Goal: Entertainment & Leisure: Browse casually

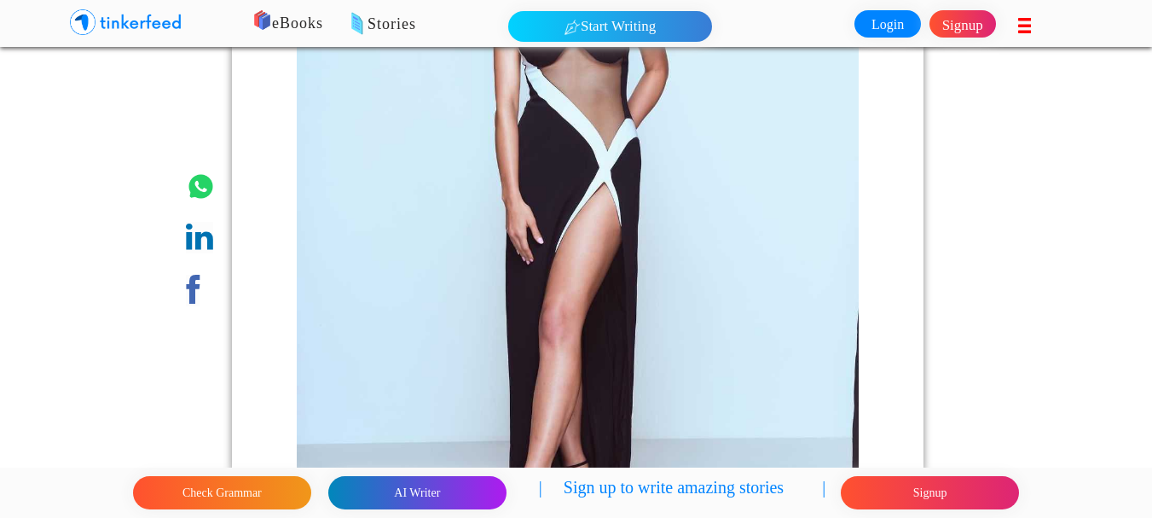
scroll to position [4834, 0]
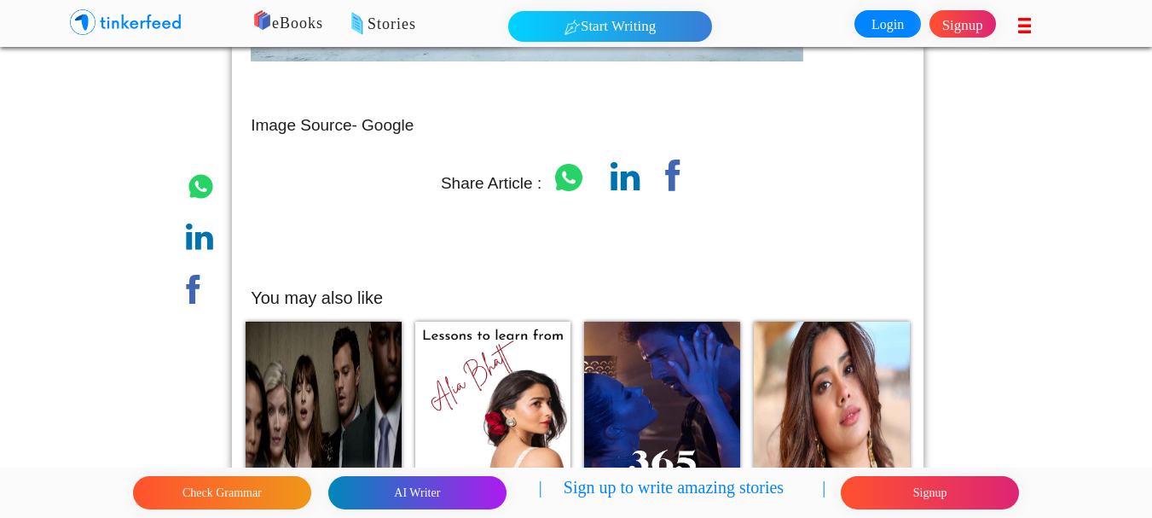
scroll to position [12715, 0]
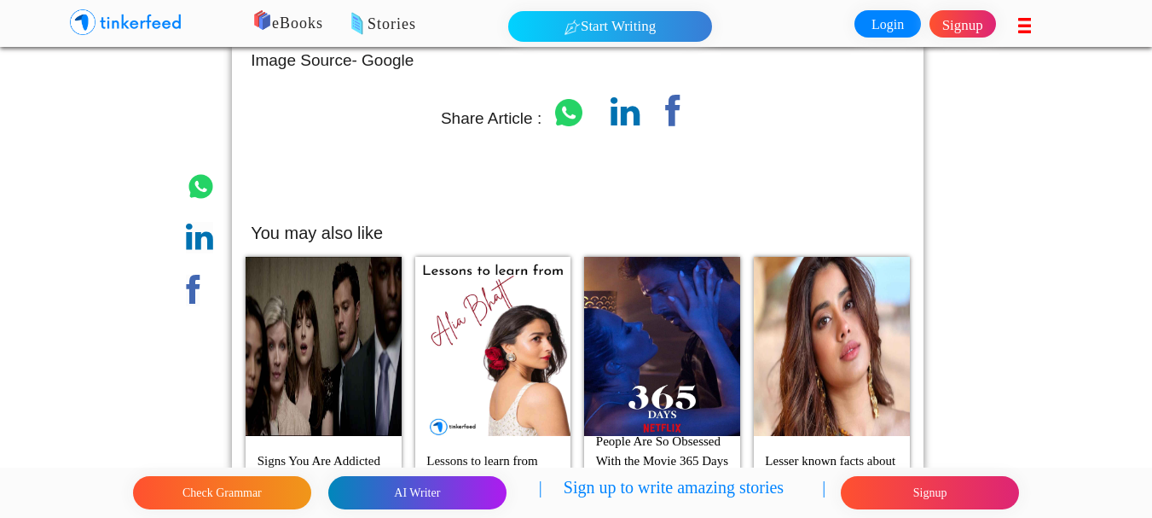
click at [619, 257] on img at bounding box center [662, 346] width 156 height 179
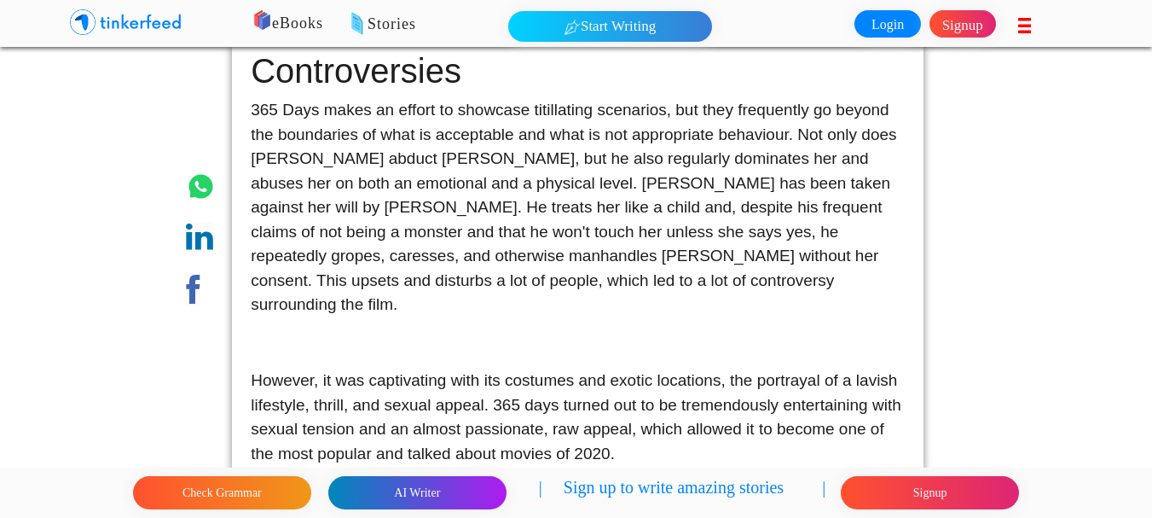
scroll to position [2277, 0]
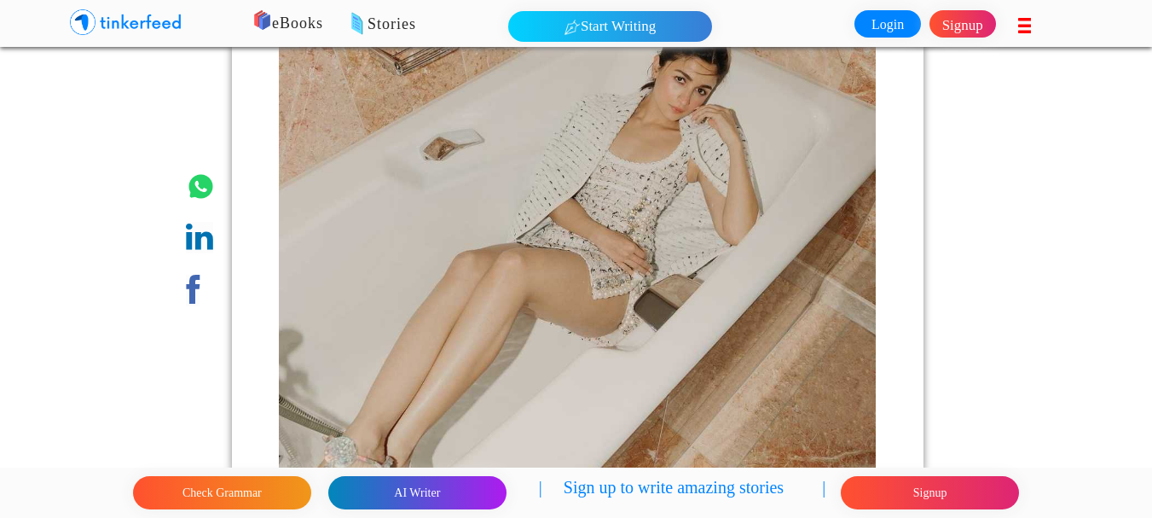
scroll to position [4170, 0]
